Goal: Task Accomplishment & Management: Manage account settings

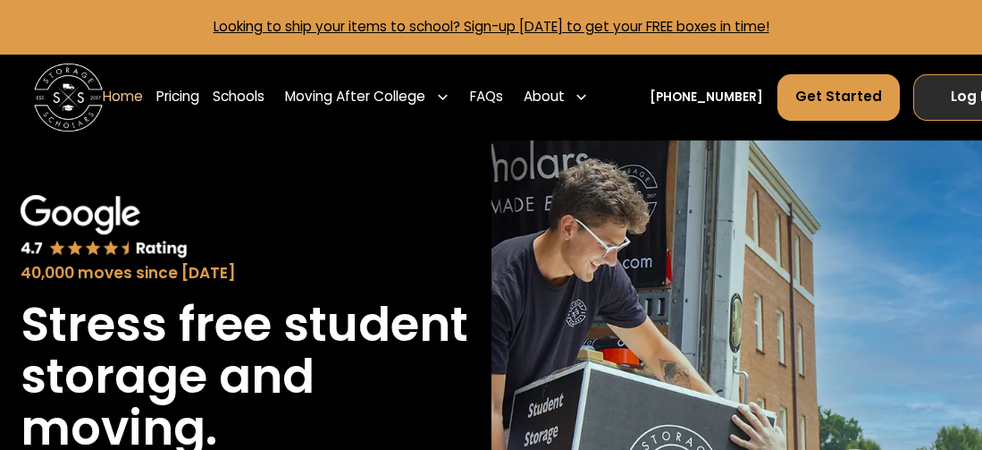
click at [942, 98] on link "Log In" at bounding box center [972, 97] width 116 height 46
click at [936, 102] on link "Log In" at bounding box center [972, 97] width 116 height 46
